Goal: Navigation & Orientation: Find specific page/section

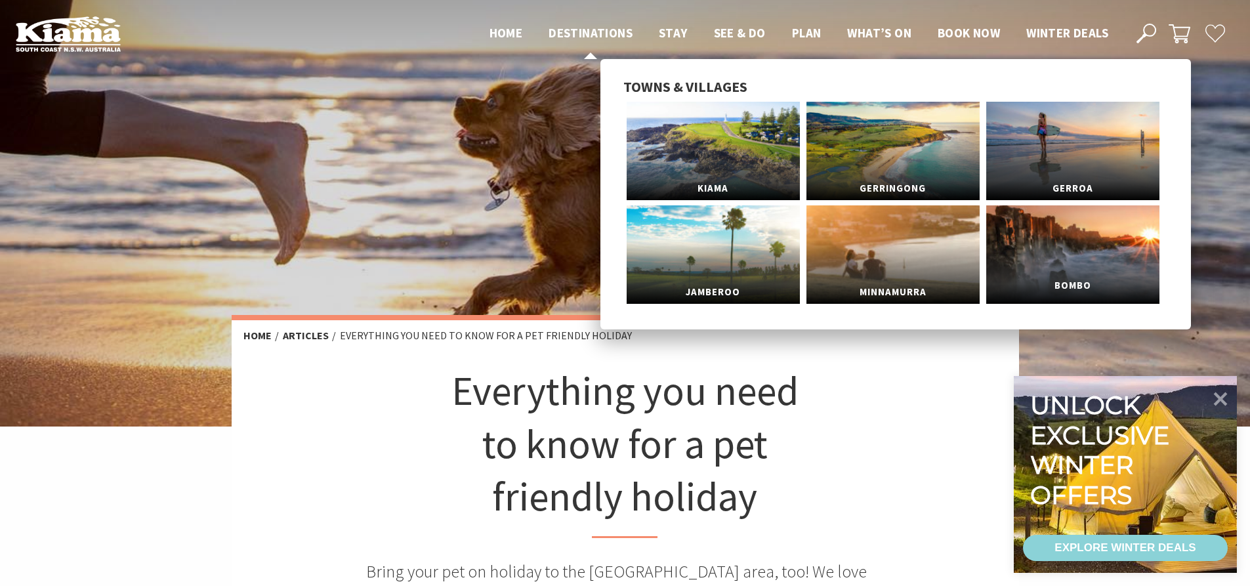
click at [1080, 283] on span "Bombo" at bounding box center [1072, 286] width 173 height 24
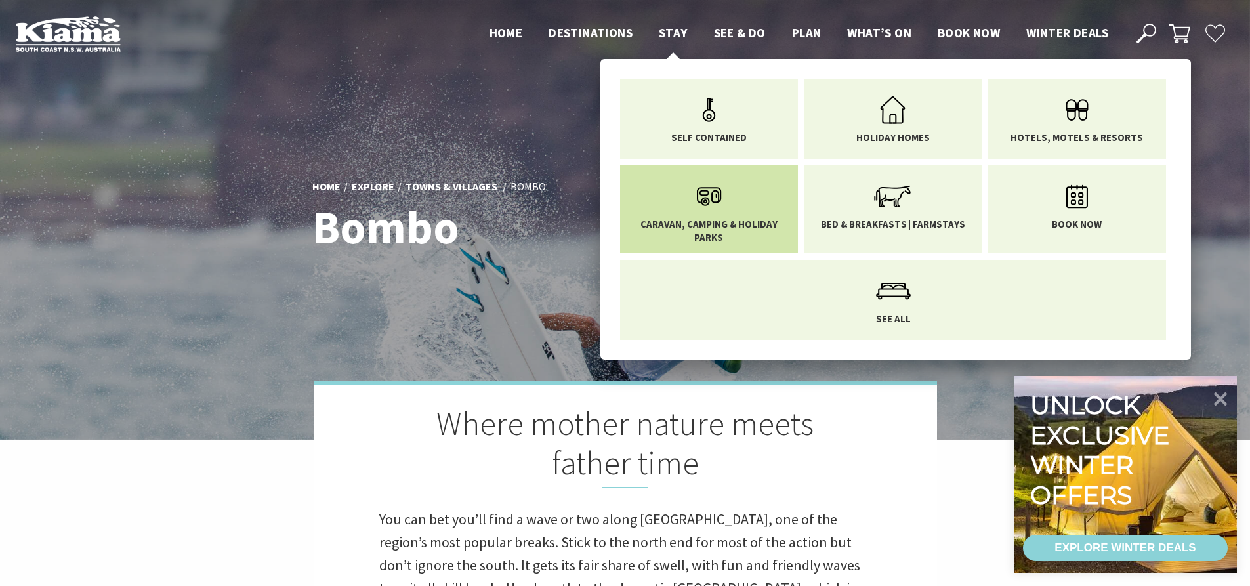
click at [711, 201] on icon "Main Menu" at bounding box center [709, 196] width 43 height 43
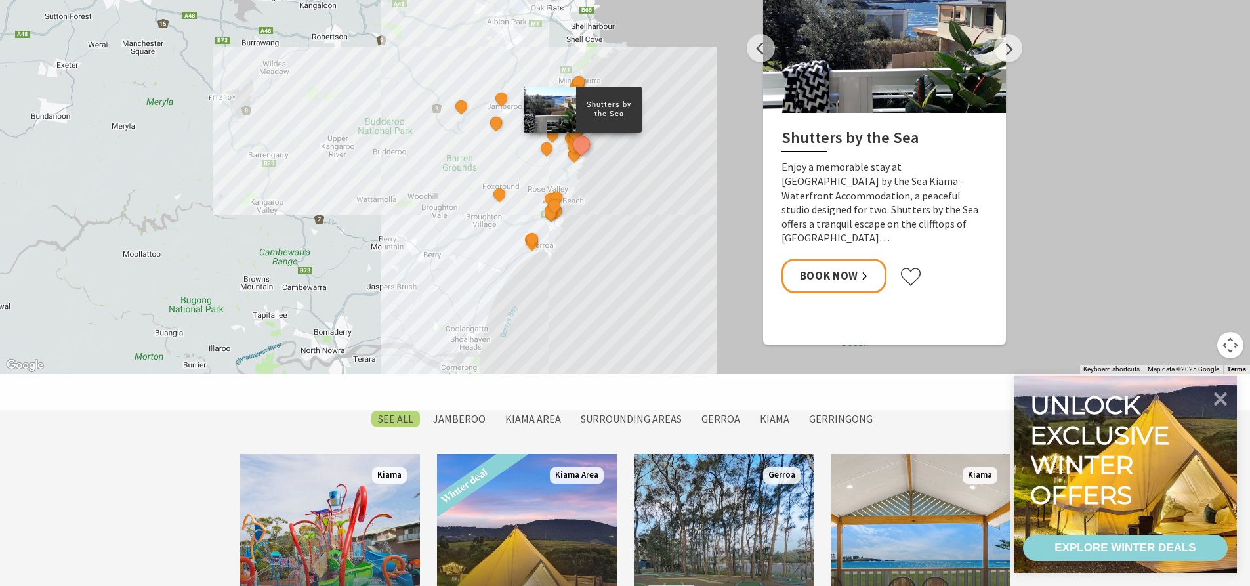
scroll to position [591, 0]
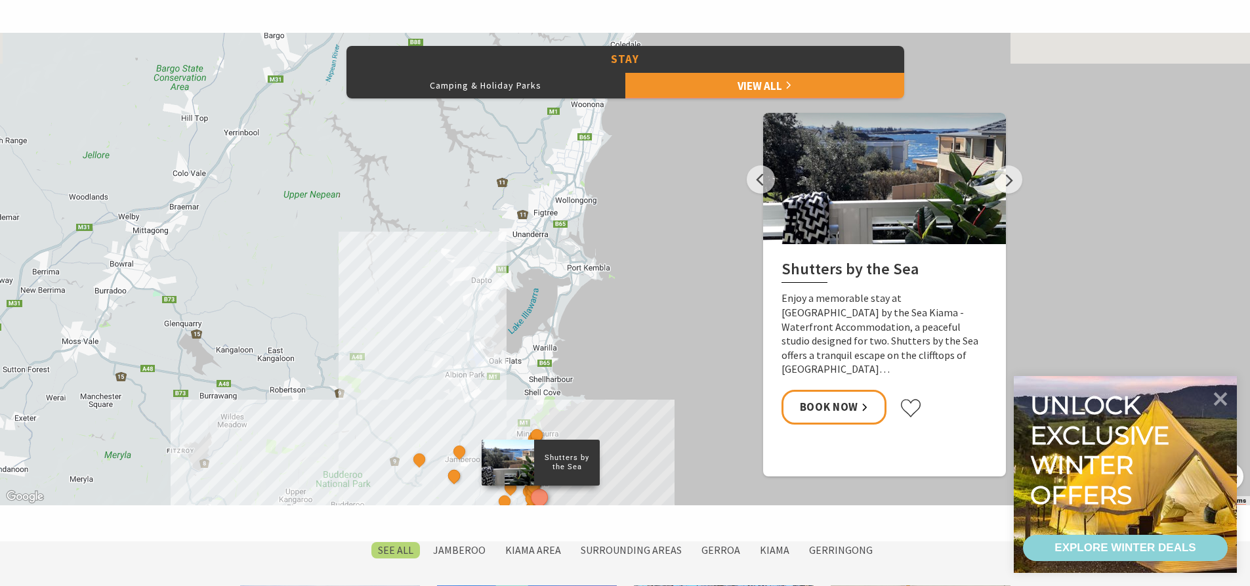
drag, startPoint x: 595, startPoint y: 144, endPoint x: 553, endPoint y: 371, distance: 230.9
click at [553, 371] on div "Shutters by the Sea The Sebel Kiama Seaside Escape 1 Kiama Coast Holiday Parks …" at bounding box center [625, 269] width 1250 height 472
